Goal: Transaction & Acquisition: Purchase product/service

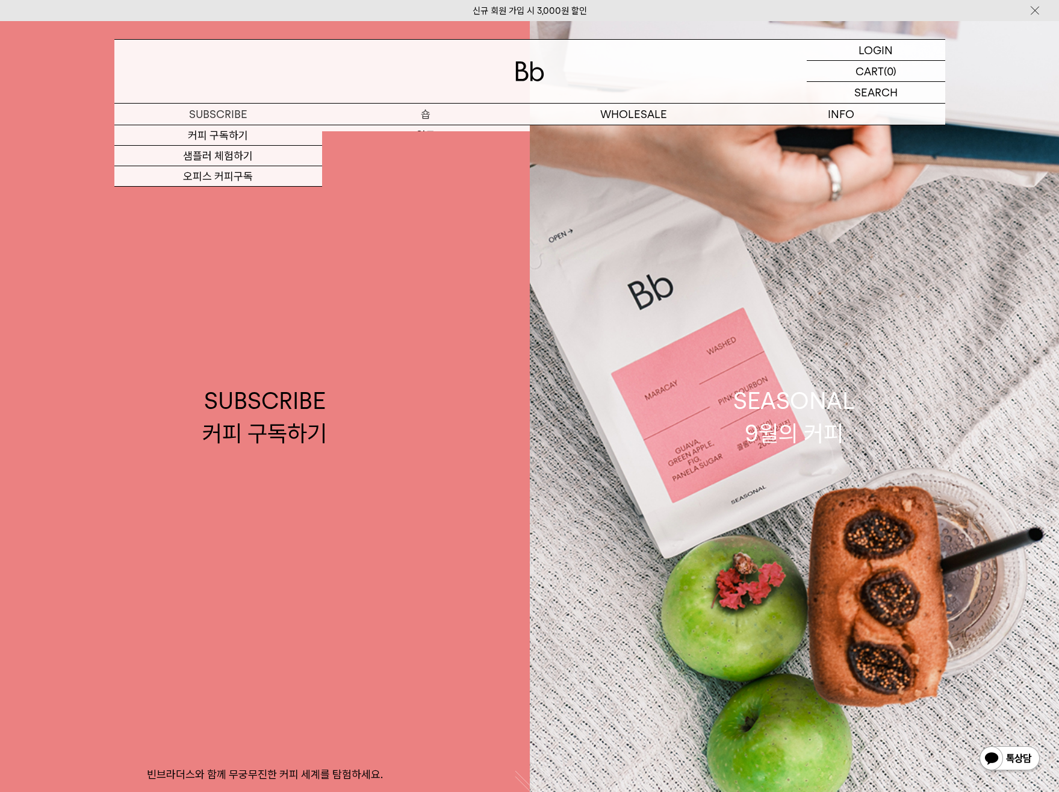
click at [423, 114] on p "숍" at bounding box center [426, 114] width 208 height 21
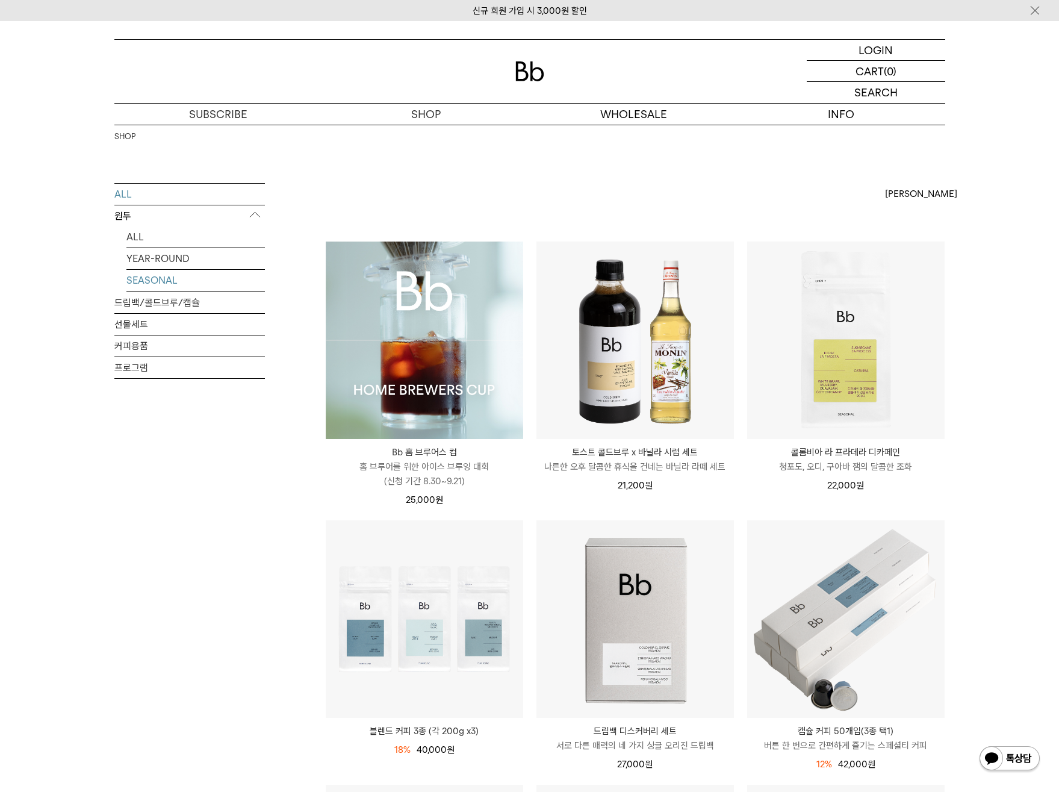
click at [156, 280] on link "SEASONAL" at bounding box center [195, 280] width 138 height 21
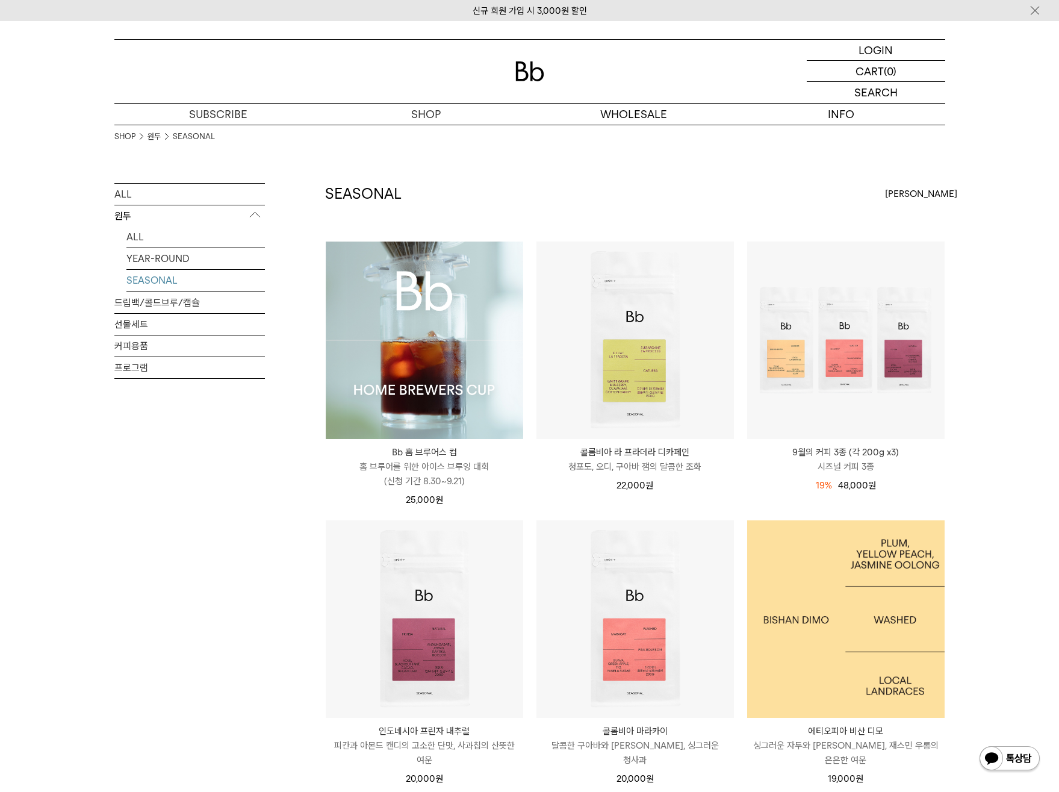
click at [816, 583] on img at bounding box center [845, 618] width 197 height 197
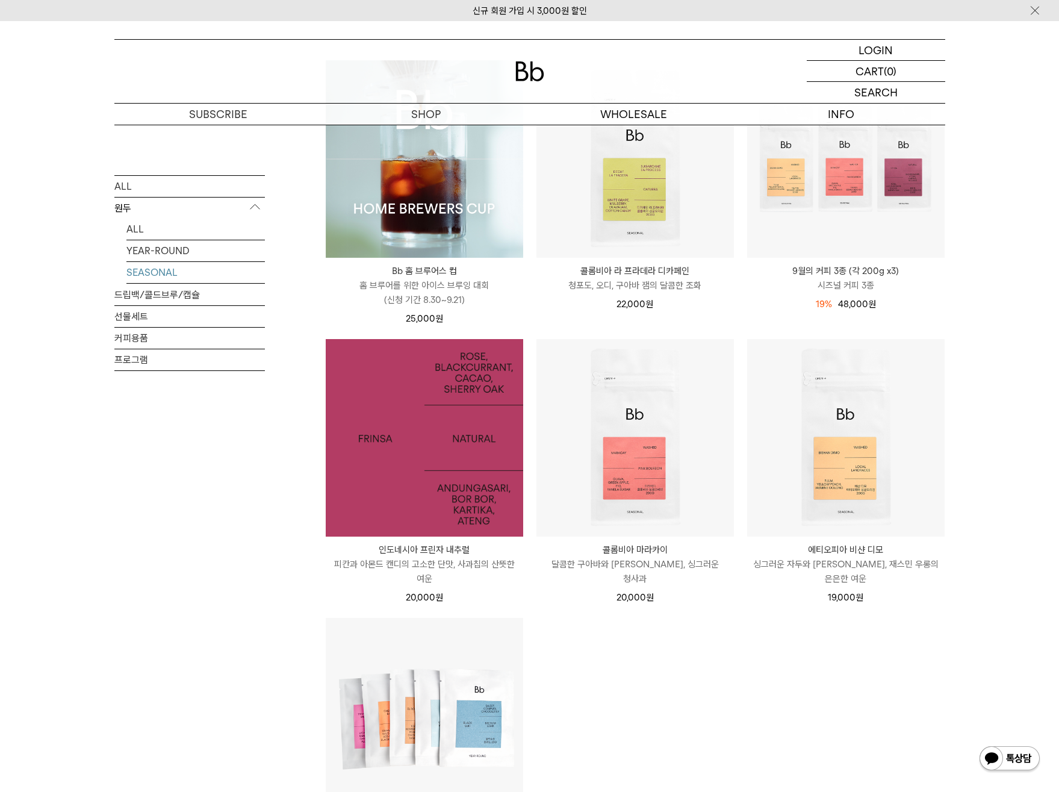
scroll to position [166, 0]
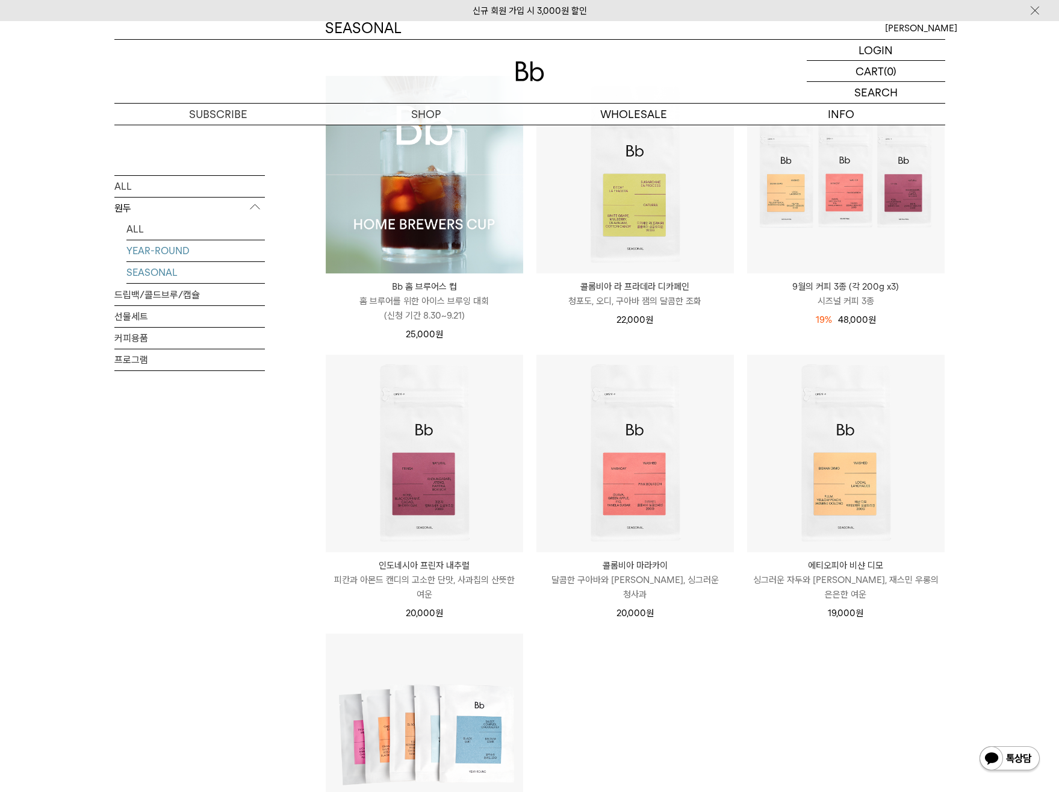
click at [160, 246] on link "YEAR-ROUND" at bounding box center [195, 250] width 138 height 21
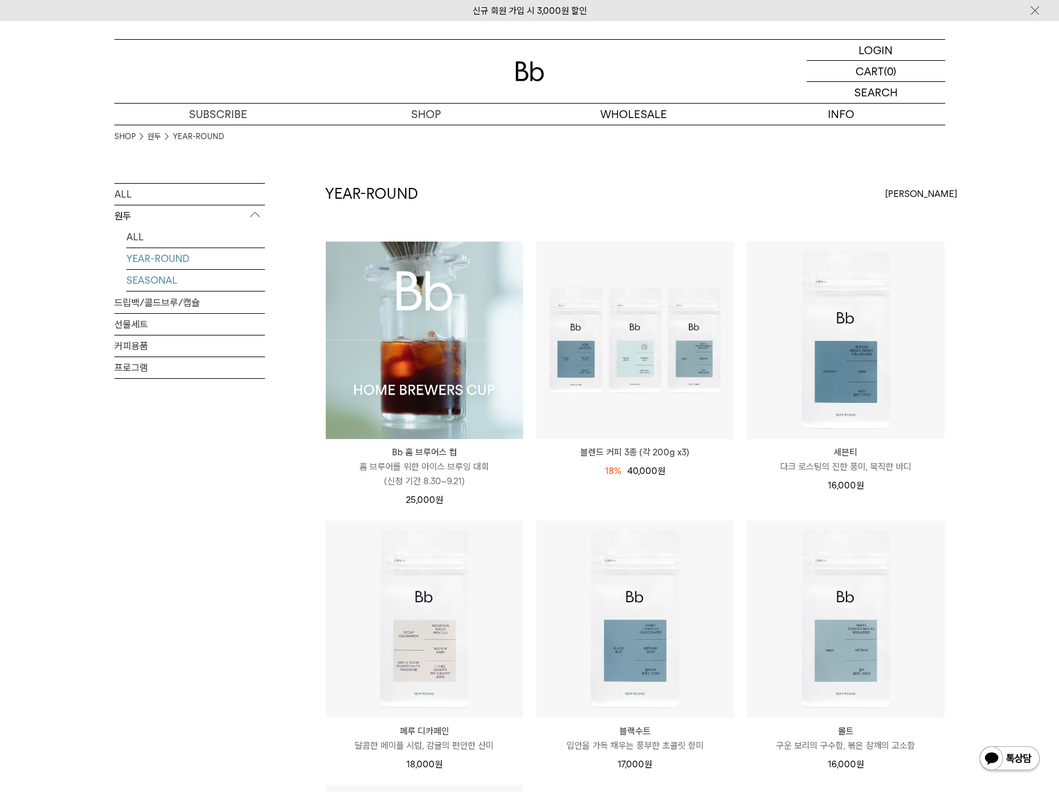
click at [147, 276] on link "SEASONAL" at bounding box center [195, 280] width 138 height 21
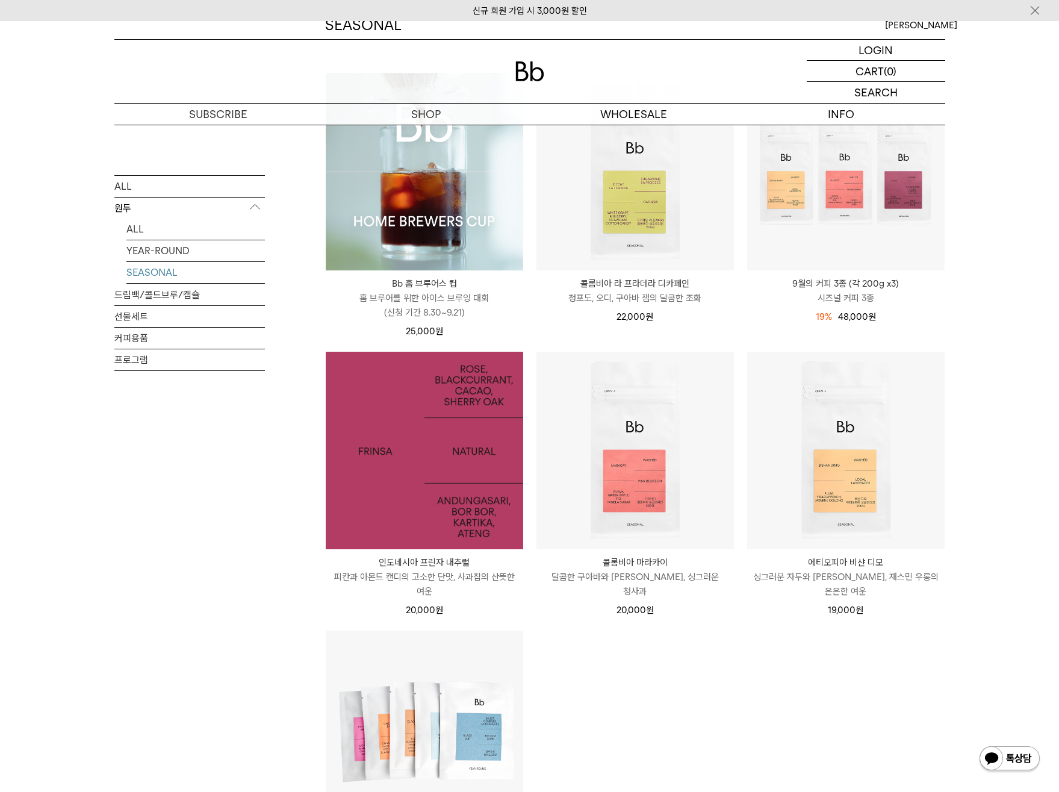
click at [482, 427] on img at bounding box center [424, 450] width 197 height 197
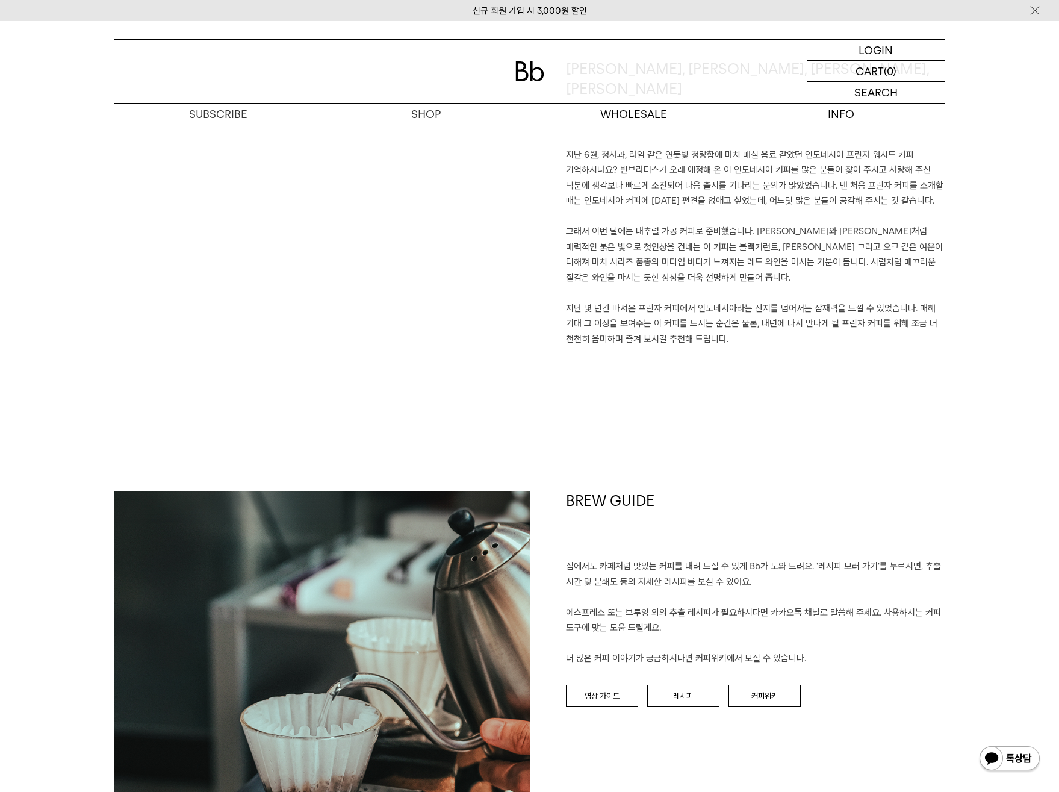
scroll to position [1079, 0]
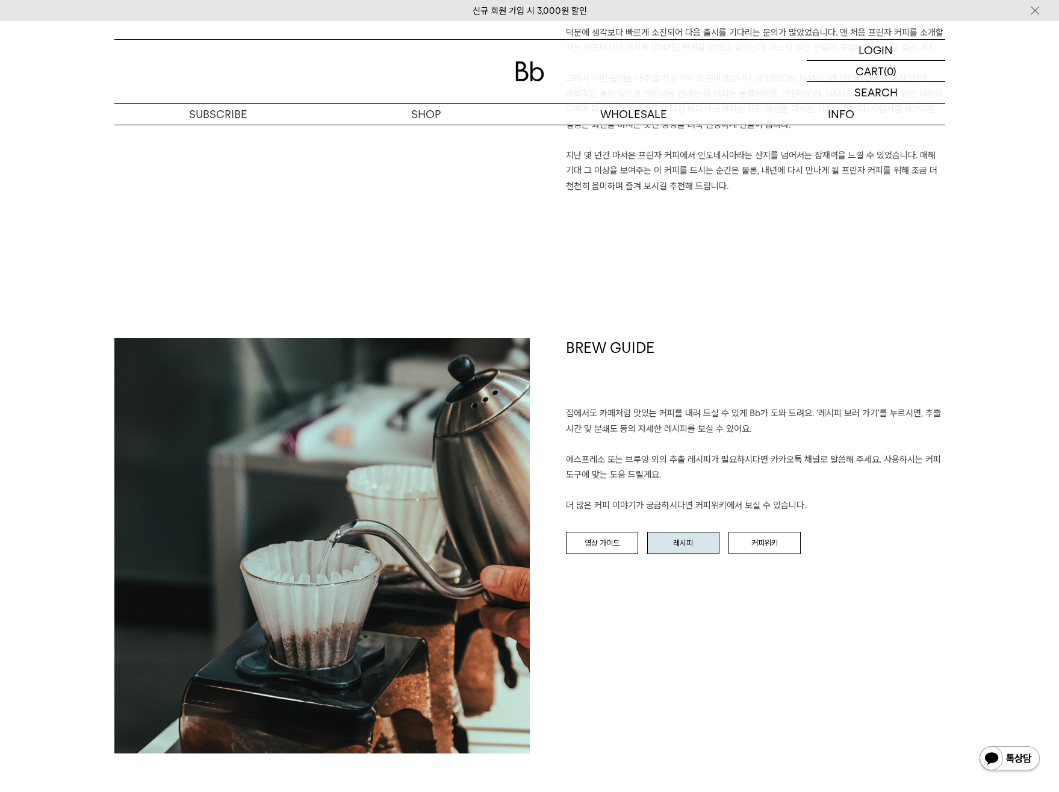
click at [682, 541] on link "레시피" at bounding box center [683, 543] width 72 height 23
